Goal: Task Accomplishment & Management: Use online tool/utility

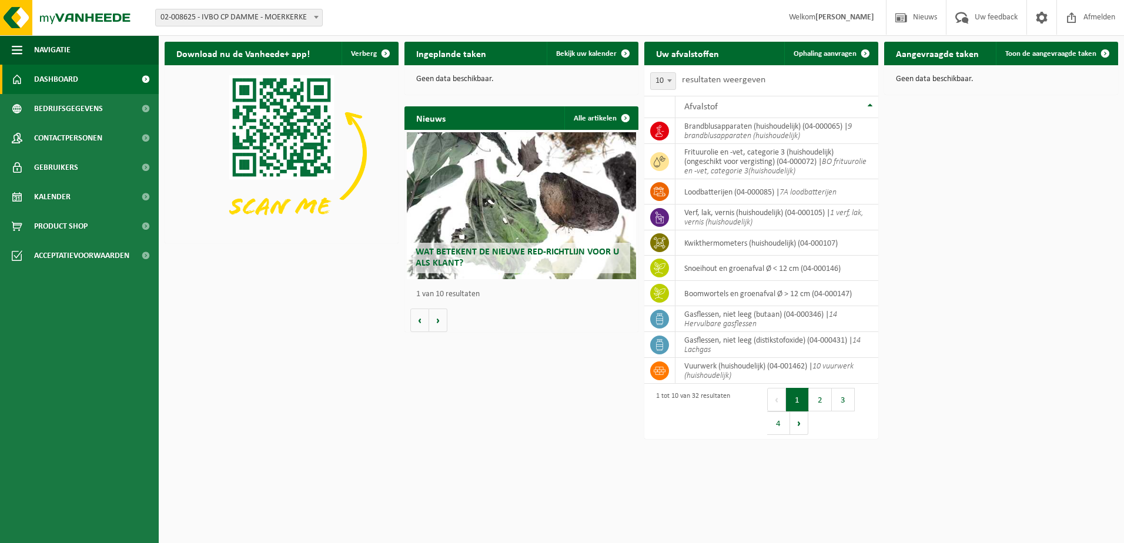
drag, startPoint x: 829, startPoint y: 53, endPoint x: 993, endPoint y: 71, distance: 164.3
click at [829, 53] on span "Ophaling aanvragen" at bounding box center [824, 54] width 63 height 8
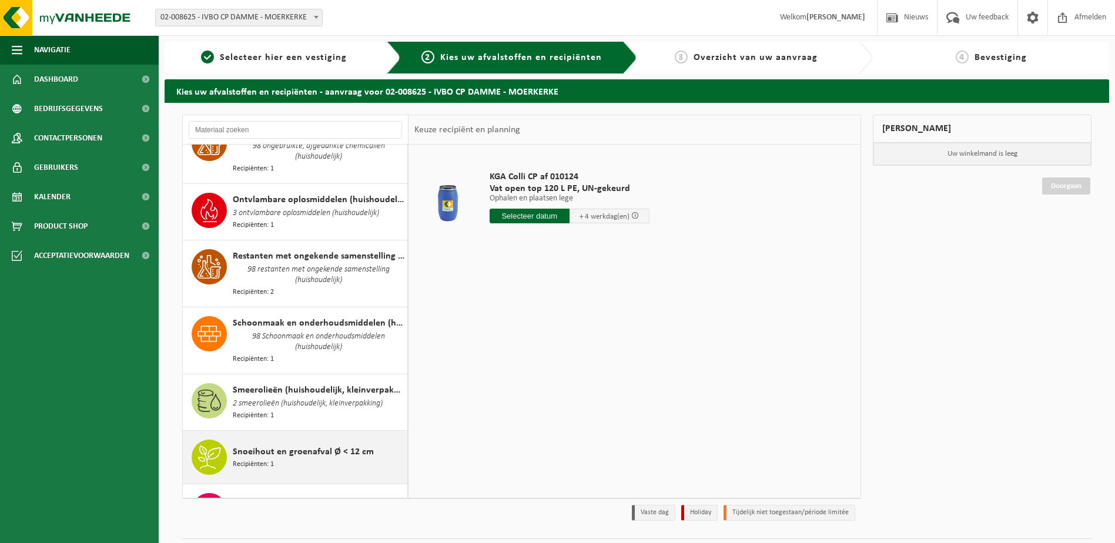
click at [319, 440] on div "Snoeihout en groenafval Ø < 12 cm Recipiënten: 1" at bounding box center [319, 457] width 172 height 35
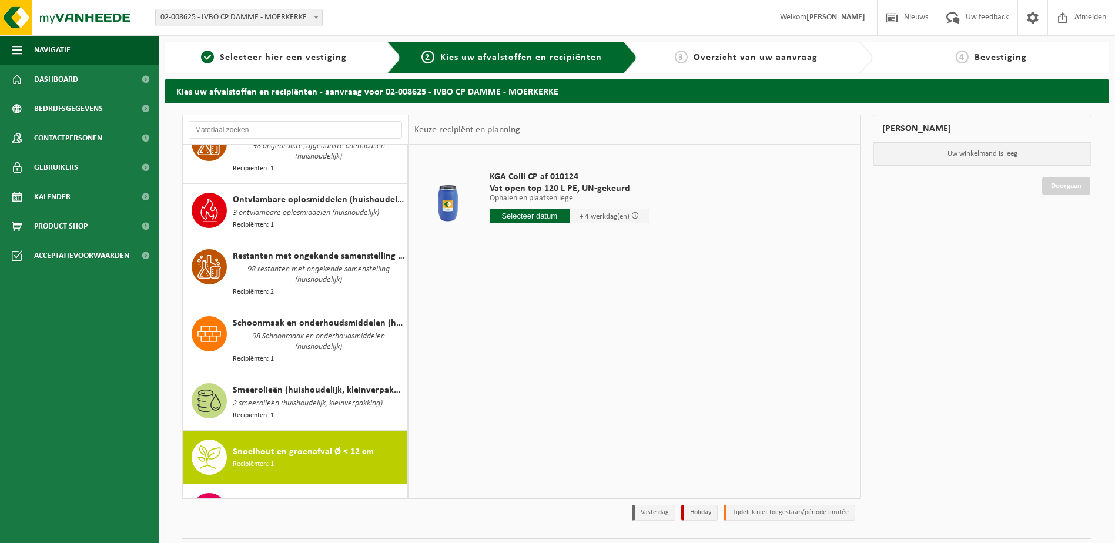
scroll to position [1453, 0]
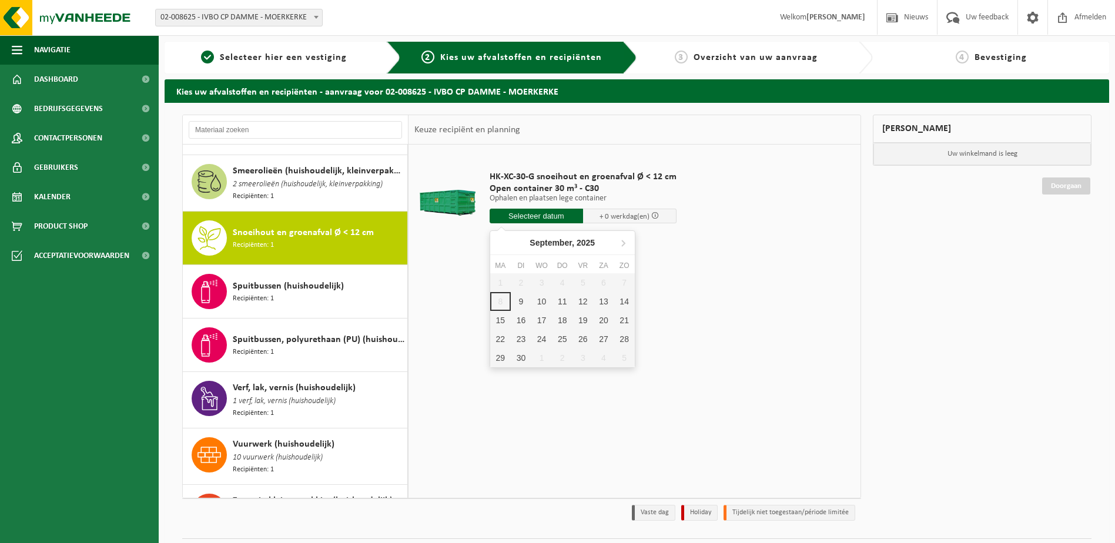
click at [541, 215] on input "text" at bounding box center [536, 216] width 93 height 15
click at [518, 302] on div "9" at bounding box center [521, 301] width 21 height 19
type input "Van 2025-09-09"
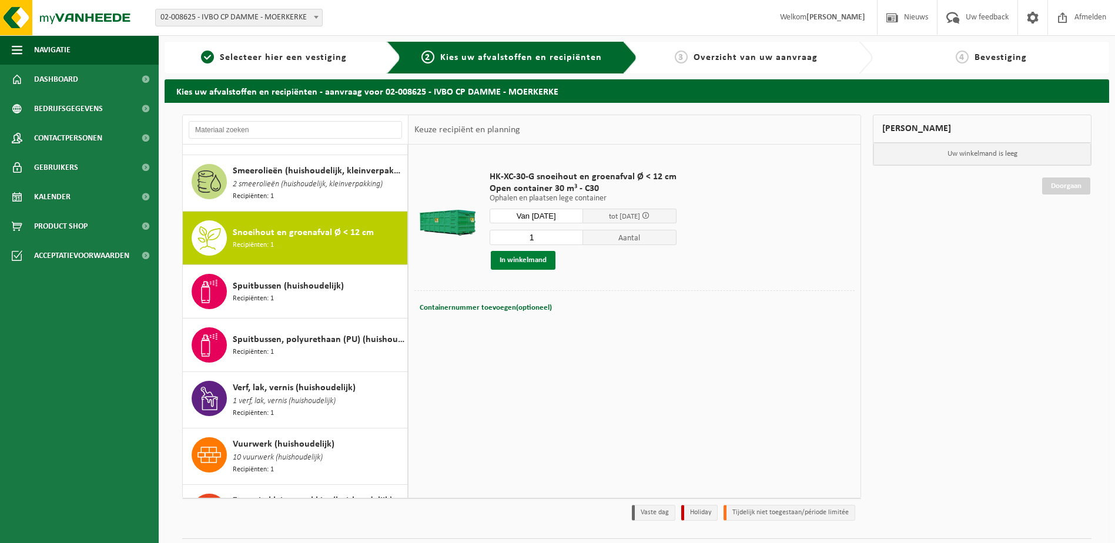
click at [531, 263] on button "In winkelmand" at bounding box center [523, 260] width 65 height 19
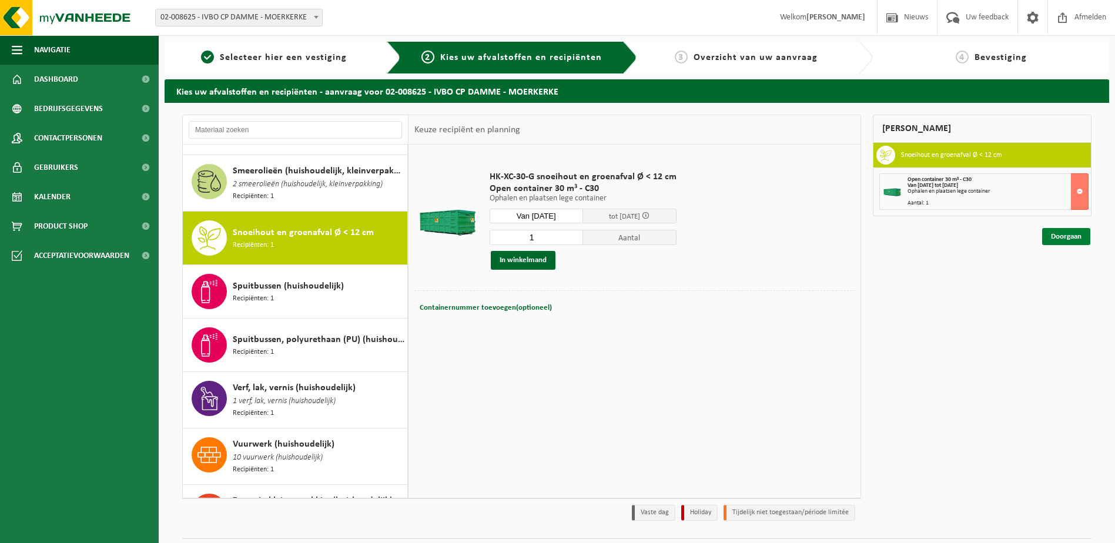
click at [1060, 234] on link "Doorgaan" at bounding box center [1066, 236] width 48 height 17
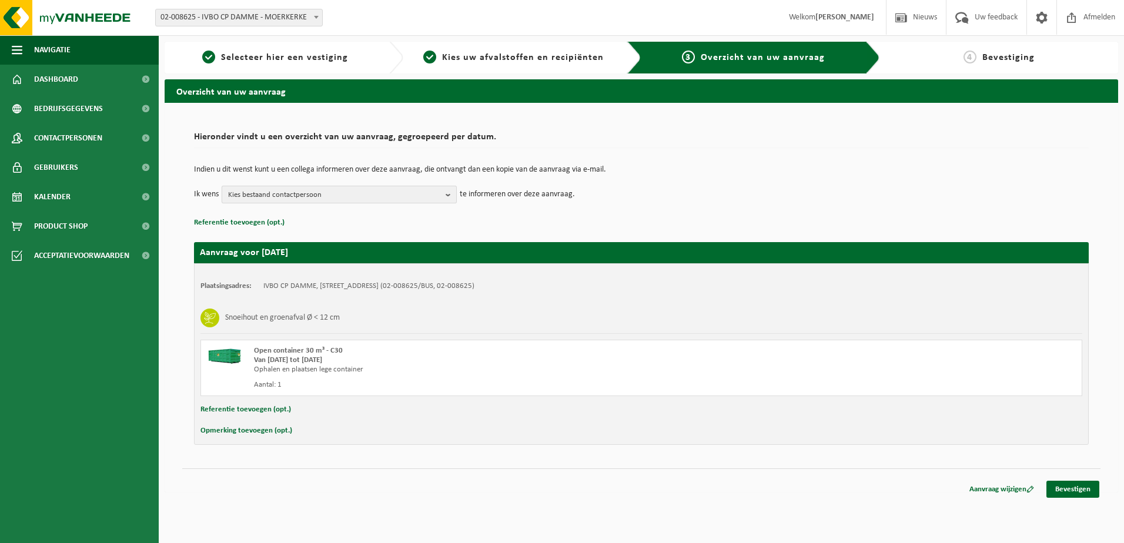
click at [331, 199] on span "Kies bestaand contactpersoon" at bounding box center [334, 195] width 213 height 18
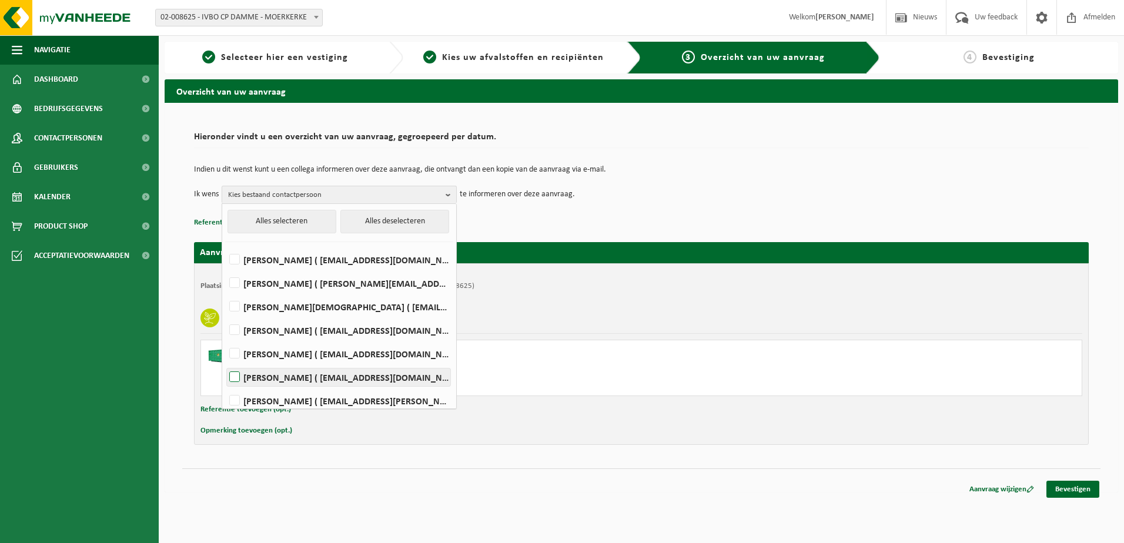
scroll to position [148, 0]
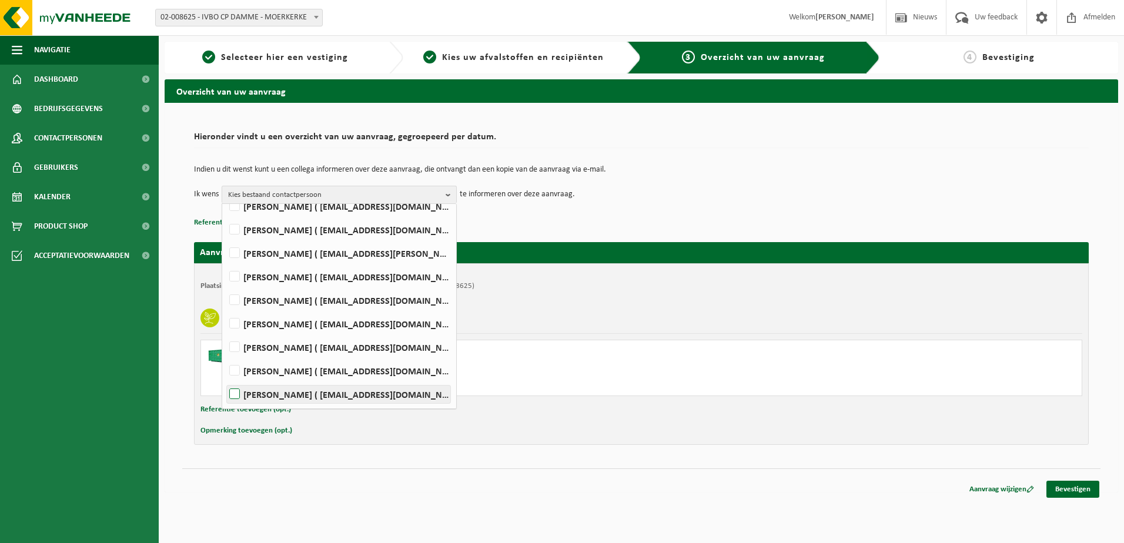
click at [304, 396] on label "KOEN VANNEVEL ( koen.vannevel@damme.be )" at bounding box center [338, 395] width 223 height 18
click at [225, 380] on input "KOEN VANNEVEL ( koen.vannevel@damme.be )" at bounding box center [225, 379] width 1 height 1
checkbox input "true"
click at [645, 211] on div "Indien u dit wenst kunt u een collega informeren over deze aanvraag, die ontvan…" at bounding box center [641, 184] width 895 height 61
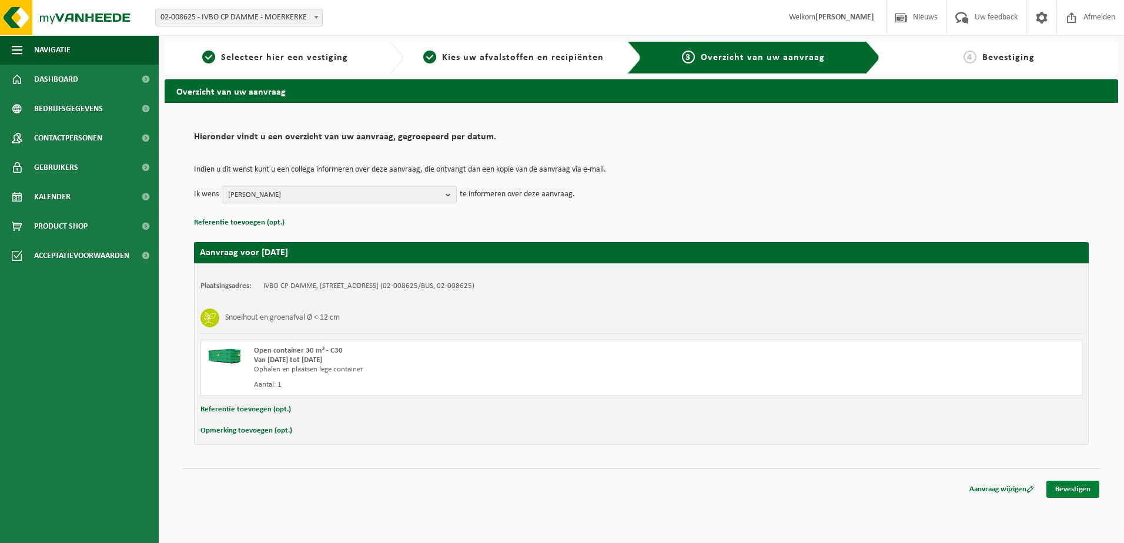
click at [1065, 484] on link "Bevestigen" at bounding box center [1072, 489] width 53 height 17
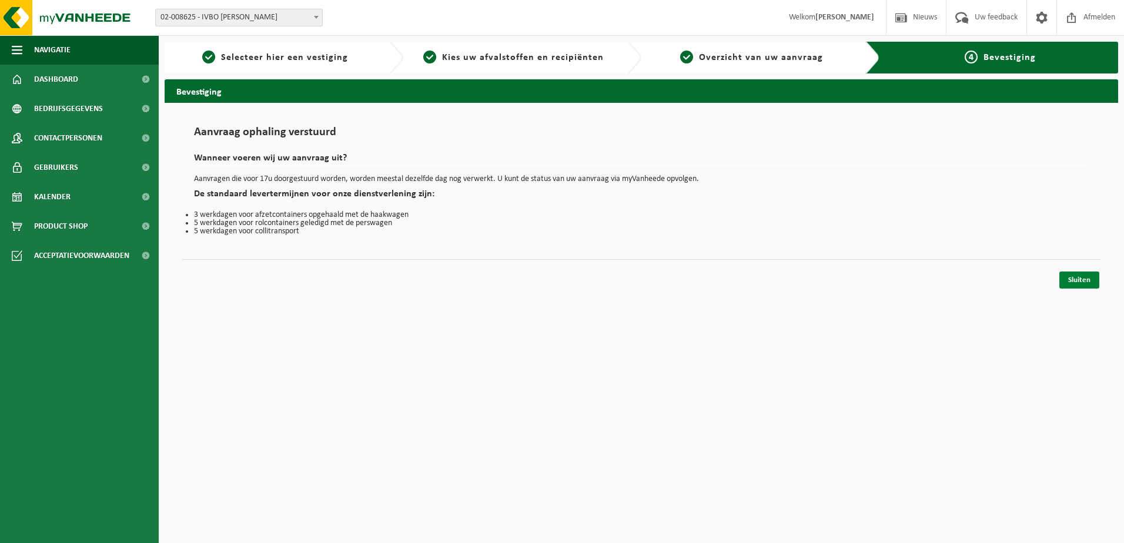
click at [1091, 277] on link "Sluiten" at bounding box center [1079, 280] width 40 height 17
